Goal: Check status: Check status

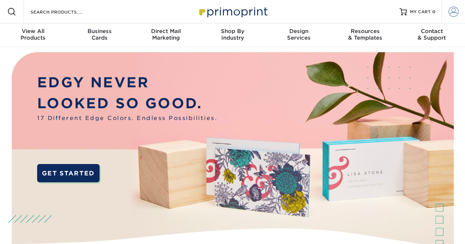
click at [453, 10] on span at bounding box center [454, 12] width 10 height 10
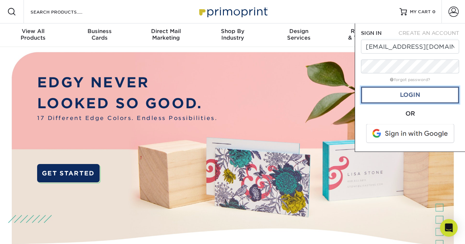
click at [399, 93] on link "Login" at bounding box center [410, 95] width 98 height 17
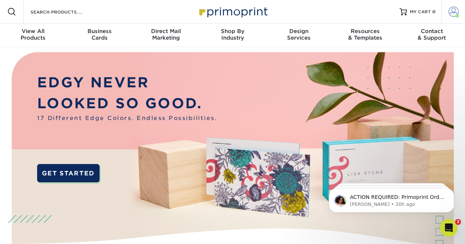
click at [453, 13] on span at bounding box center [454, 12] width 10 height 10
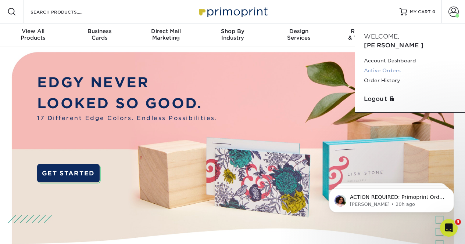
click at [392, 66] on link "Active Orders" at bounding box center [410, 71] width 92 height 10
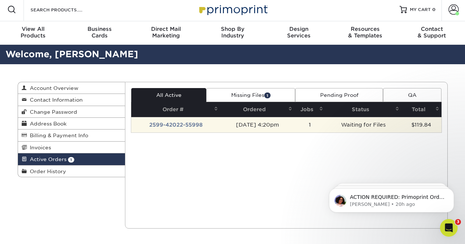
click at [203, 120] on td "2599-42022-55998" at bounding box center [175, 124] width 89 height 15
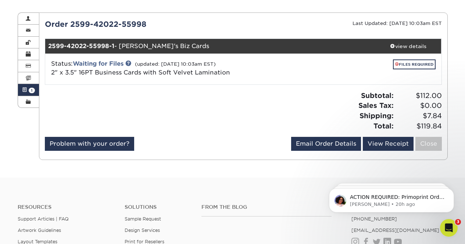
scroll to position [72, 0]
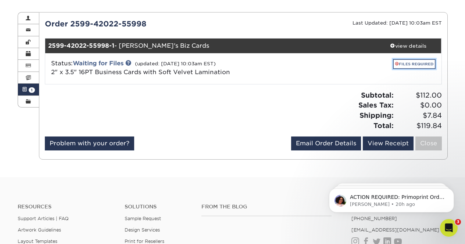
click at [413, 63] on link "FILES REQUIRED" at bounding box center [414, 64] width 43 height 10
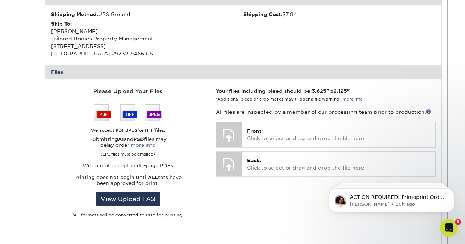
scroll to position [240, 0]
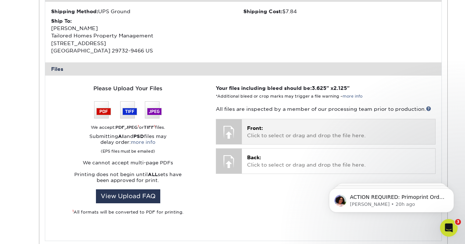
click at [281, 136] on p "Front: Click to select or drag and drop the file here." at bounding box center [338, 132] width 183 height 15
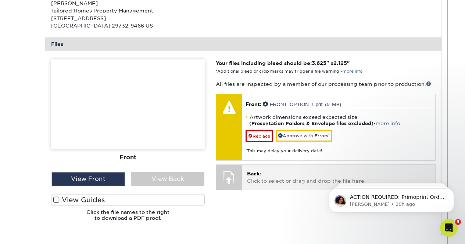
scroll to position [266, 0]
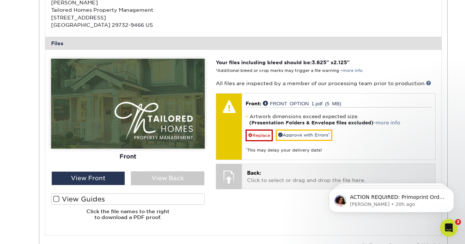
click at [267, 180] on p "Back: Click to select or drag and drop the file here." at bounding box center [338, 176] width 183 height 15
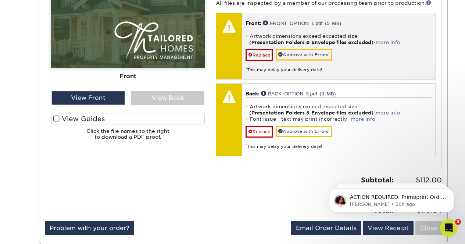
scroll to position [300, 0]
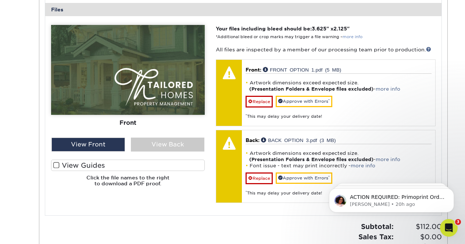
click at [351, 36] on link "more info" at bounding box center [353, 37] width 20 height 5
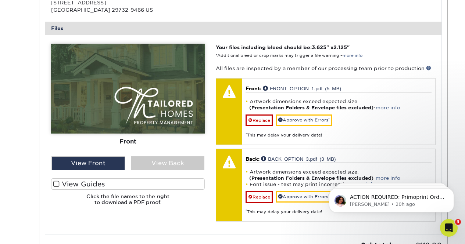
scroll to position [281, 0]
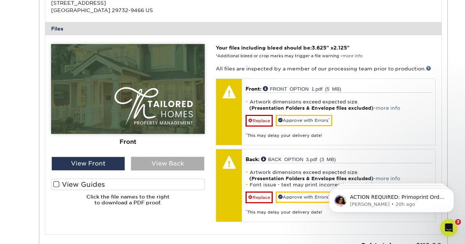
click at [158, 166] on div "View Back" at bounding box center [168, 164] width 74 height 14
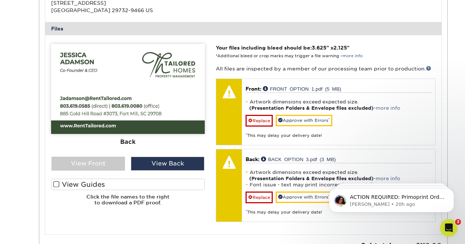
click at [119, 184] on label "View Guides" at bounding box center [128, 184] width 154 height 11
click at [0, 0] on input "View Guides" at bounding box center [0, 0] width 0 height 0
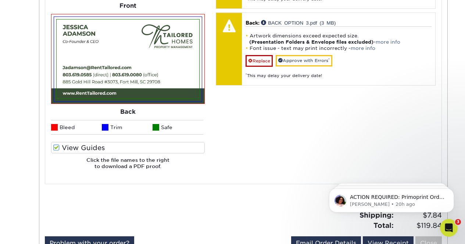
scroll to position [373, 0]
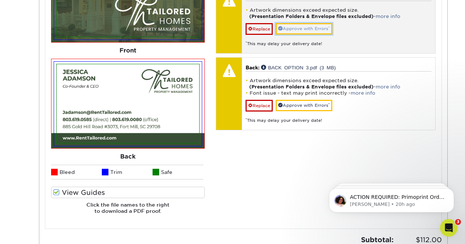
click at [306, 30] on link "Approve with Errors *" at bounding box center [304, 28] width 57 height 11
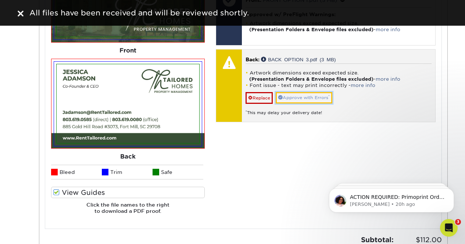
click at [306, 96] on link "Approve with Errors *" at bounding box center [304, 97] width 57 height 11
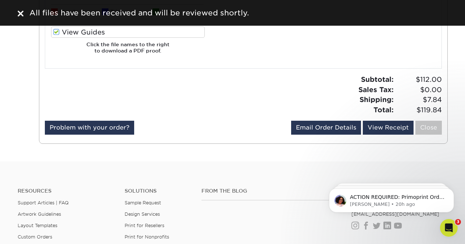
scroll to position [534, 0]
